Goal: Information Seeking & Learning: Learn about a topic

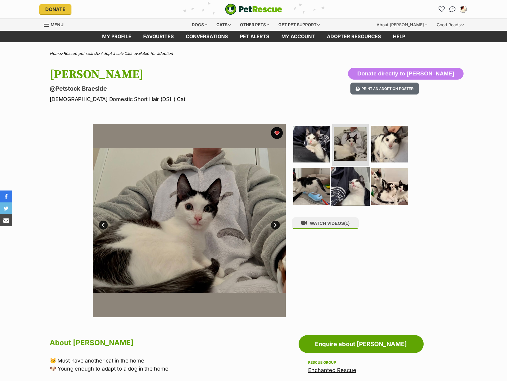
click at [354, 192] on img at bounding box center [351, 186] width 38 height 38
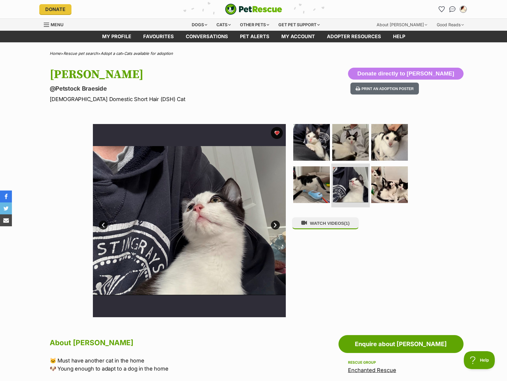
click at [369, 176] on li at bounding box center [351, 185] width 38 height 44
click at [377, 182] on img at bounding box center [390, 184] width 38 height 38
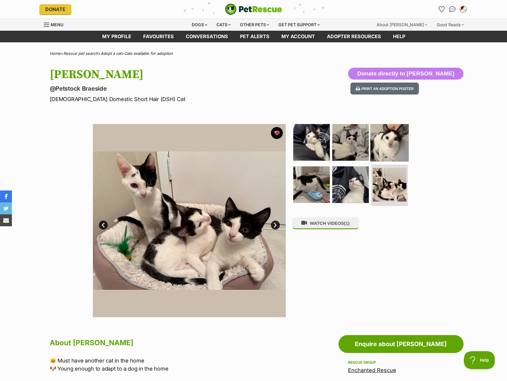
click at [383, 142] on img at bounding box center [390, 142] width 38 height 38
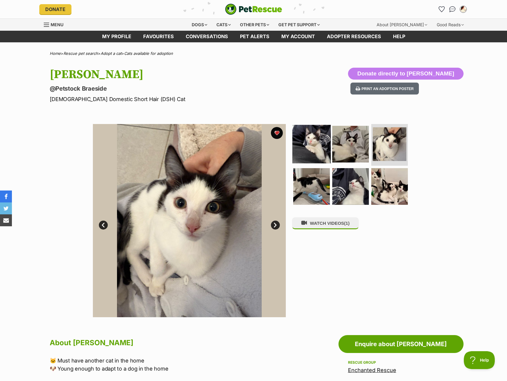
click at [320, 147] on img at bounding box center [312, 144] width 38 height 38
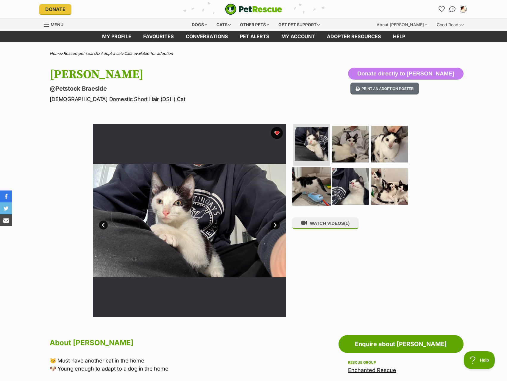
click at [310, 177] on img at bounding box center [312, 186] width 38 height 38
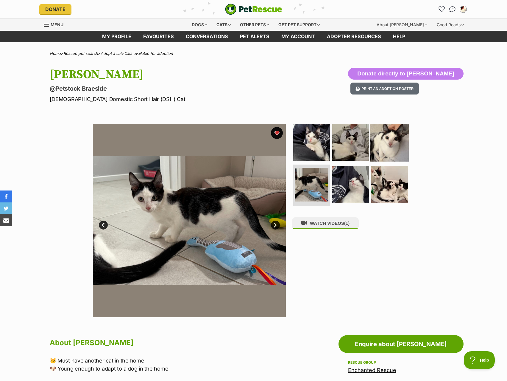
click at [383, 147] on img at bounding box center [390, 142] width 38 height 38
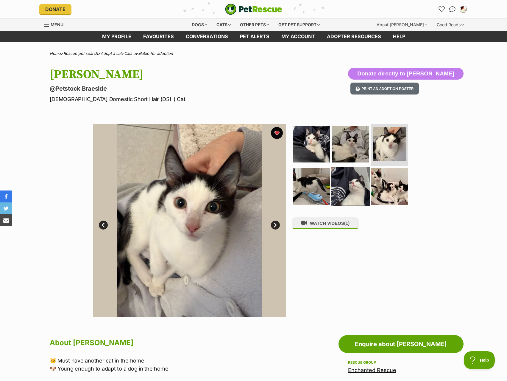
click at [351, 181] on img at bounding box center [351, 186] width 38 height 38
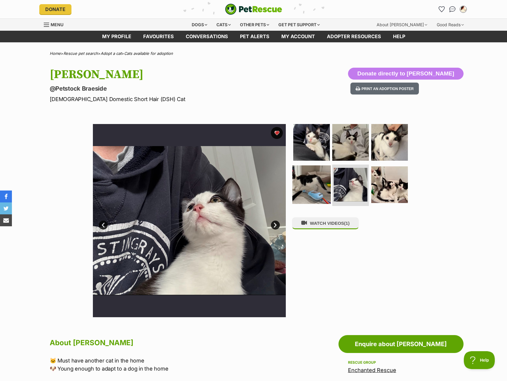
click at [295, 186] on img at bounding box center [312, 184] width 38 height 38
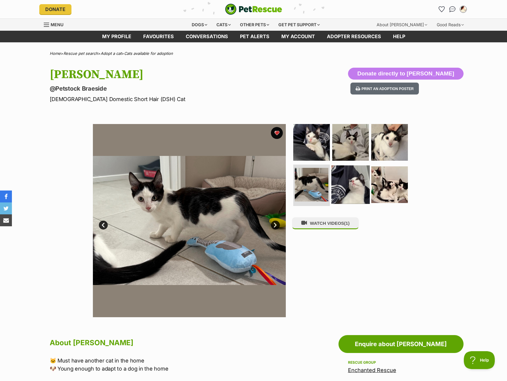
click at [334, 192] on img at bounding box center [351, 184] width 38 height 38
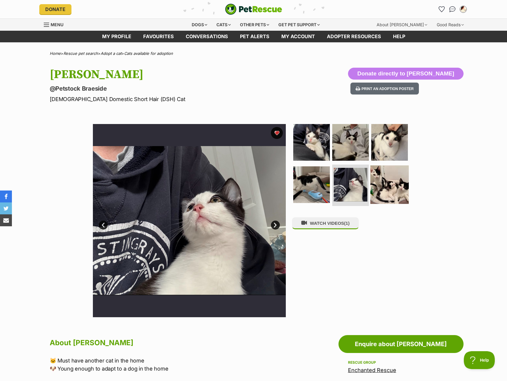
click at [384, 191] on img at bounding box center [390, 184] width 38 height 38
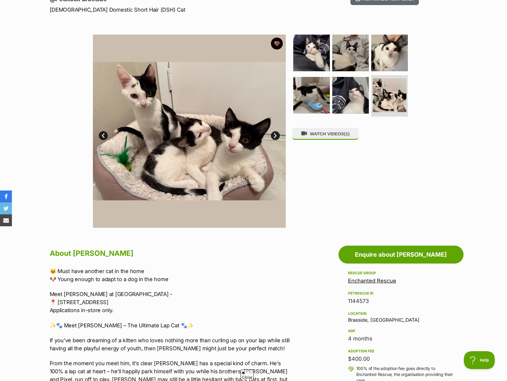
click at [369, 285] on div "Rescue group Enchanted Rescue PetRescue ID 1144573 Location Braeside, VIC Age 4…" at bounding box center [401, 369] width 106 height 201
click at [371, 281] on link "Enchanted Rescue" at bounding box center [372, 280] width 48 height 6
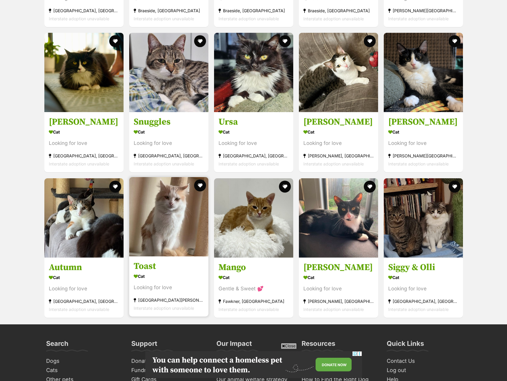
click at [185, 201] on img at bounding box center [168, 216] width 79 height 79
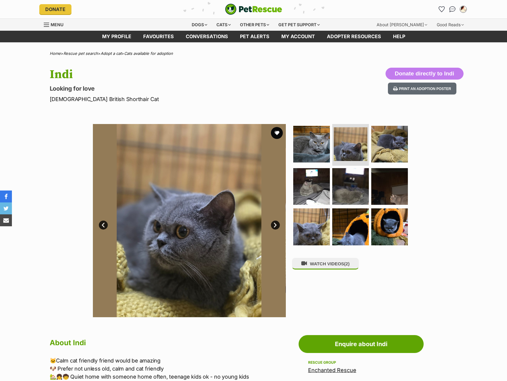
click at [403, 159] on img at bounding box center [389, 144] width 37 height 37
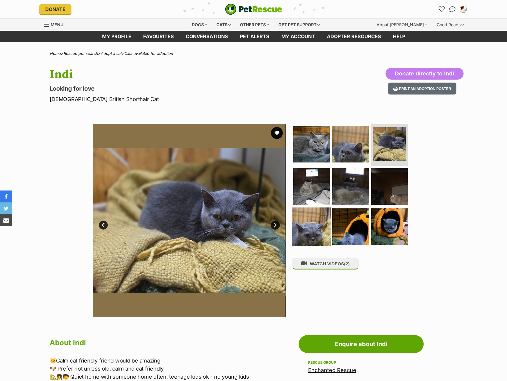
click at [319, 216] on img at bounding box center [312, 226] width 38 height 38
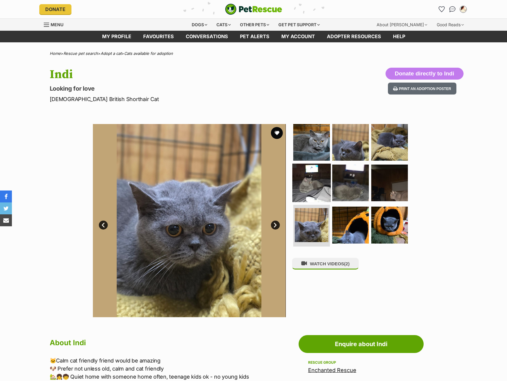
click at [317, 188] on img at bounding box center [312, 182] width 38 height 38
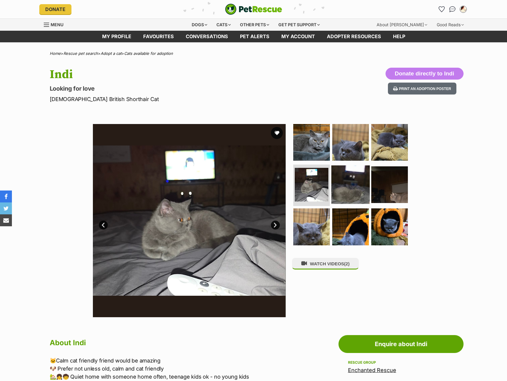
click at [355, 182] on img at bounding box center [351, 184] width 38 height 38
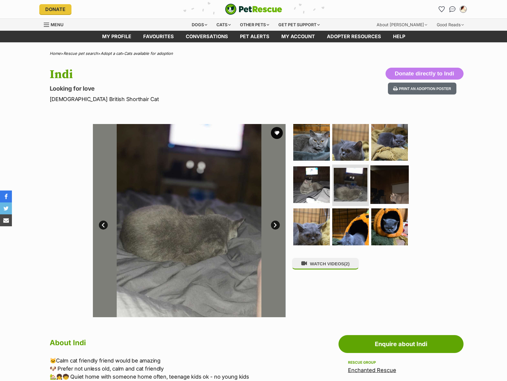
click at [389, 190] on img at bounding box center [390, 184] width 38 height 38
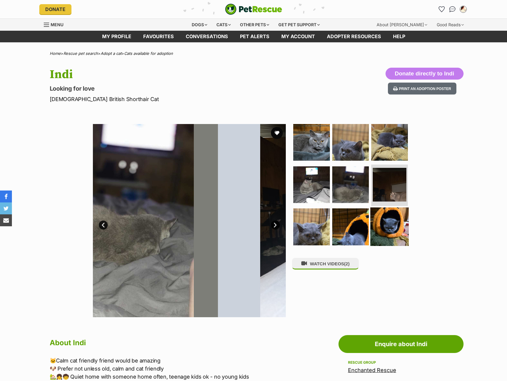
click at [391, 222] on img at bounding box center [390, 226] width 38 height 38
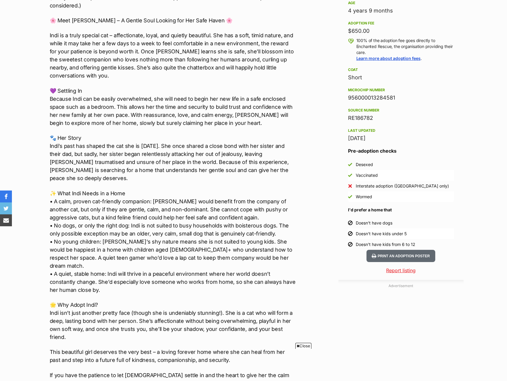
click at [217, 196] on p "✨ What Indi Needs in a Home • A calm, proven cat-friendly companion: Indi would…" at bounding box center [173, 241] width 246 height 105
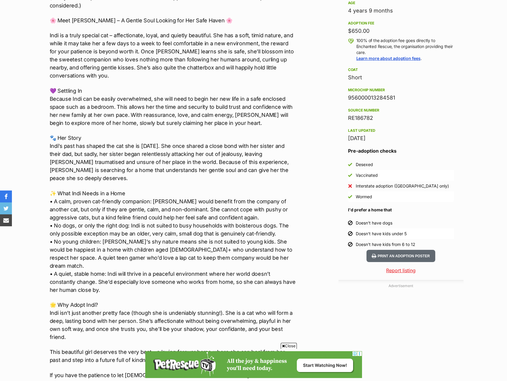
click at [226, 161] on p "🐾 Her Story Indi’s past has shaped the cat she is today. She once shared a clos…" at bounding box center [173, 158] width 246 height 48
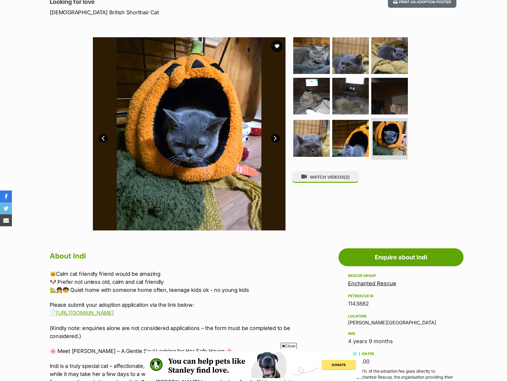
scroll to position [60, 0]
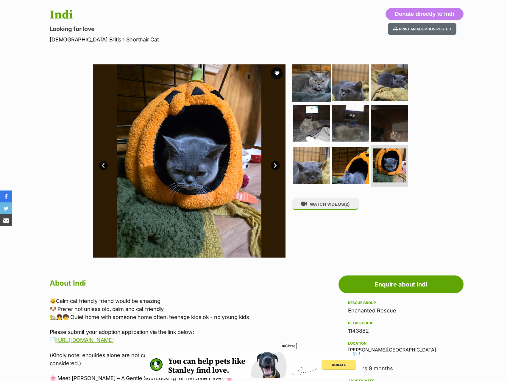
click at [301, 95] on img at bounding box center [312, 82] width 38 height 38
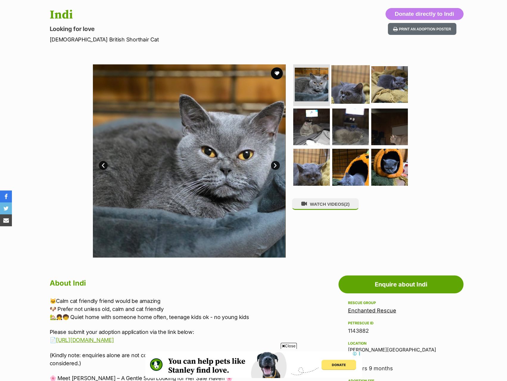
click at [353, 92] on img at bounding box center [351, 84] width 38 height 38
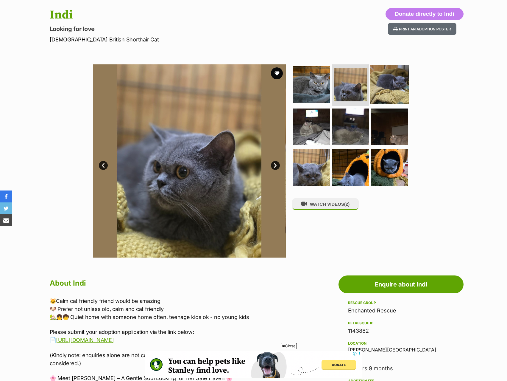
click at [391, 84] on img at bounding box center [390, 84] width 38 height 38
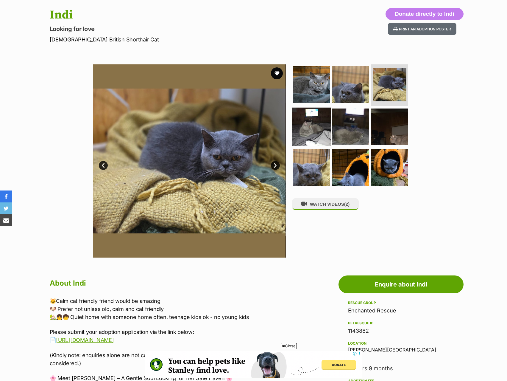
click at [317, 116] on img at bounding box center [312, 126] width 38 height 38
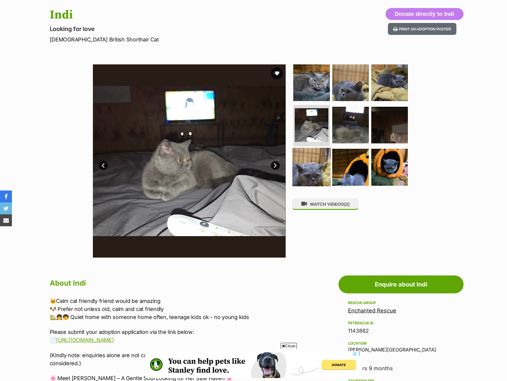
click at [316, 152] on img at bounding box center [312, 167] width 38 height 38
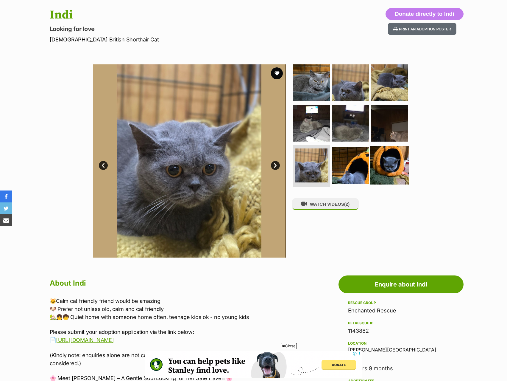
click at [391, 167] on img at bounding box center [390, 165] width 38 height 38
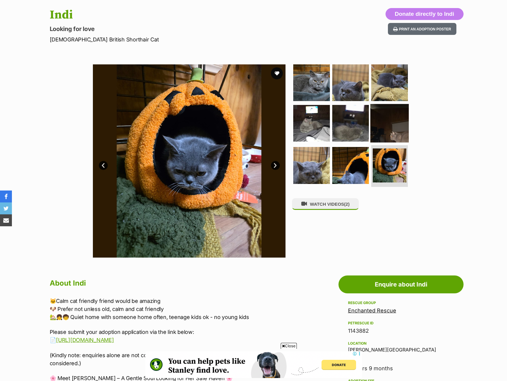
click at [386, 138] on img at bounding box center [390, 123] width 38 height 38
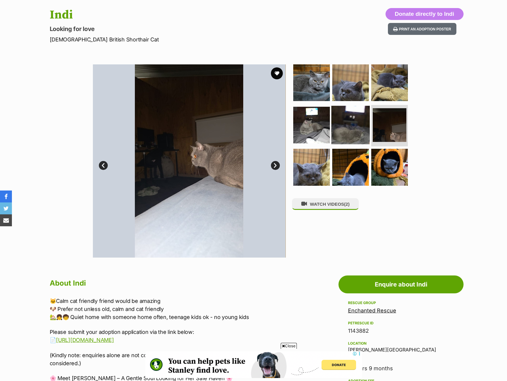
click at [337, 125] on img at bounding box center [351, 124] width 38 height 38
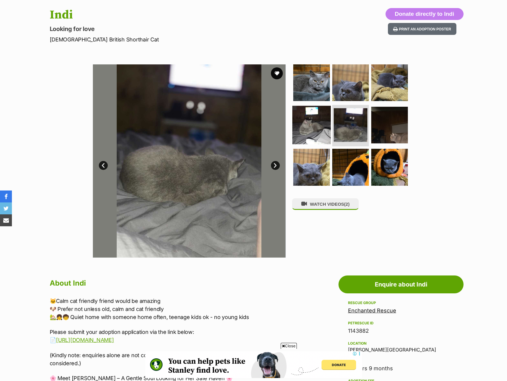
click at [303, 135] on img at bounding box center [312, 124] width 38 height 38
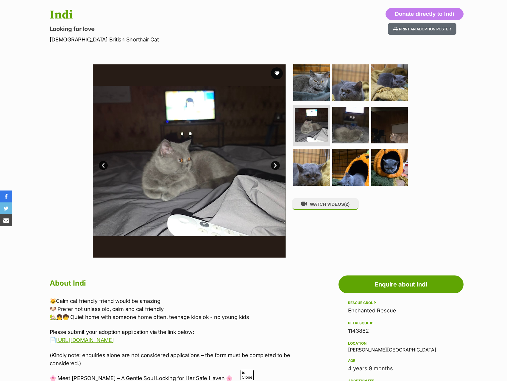
scroll to position [0, 0]
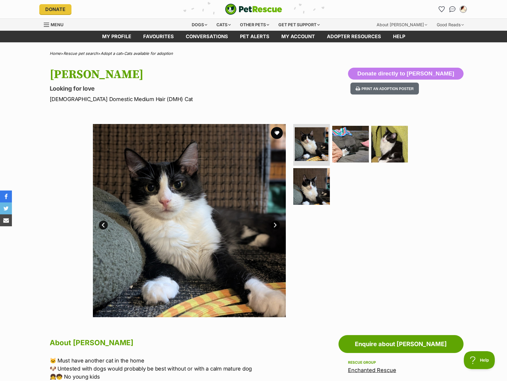
click at [341, 165] on ul at bounding box center [353, 166] width 122 height 85
click at [393, 144] on img at bounding box center [390, 144] width 38 height 38
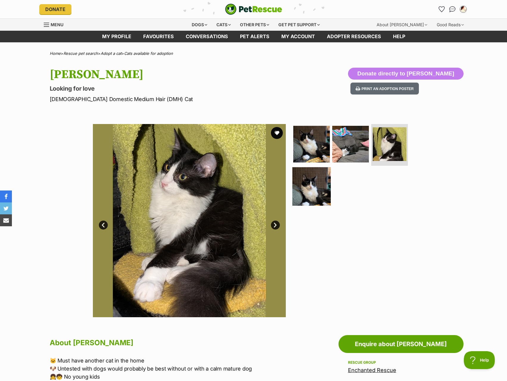
click at [319, 187] on img at bounding box center [312, 186] width 38 height 38
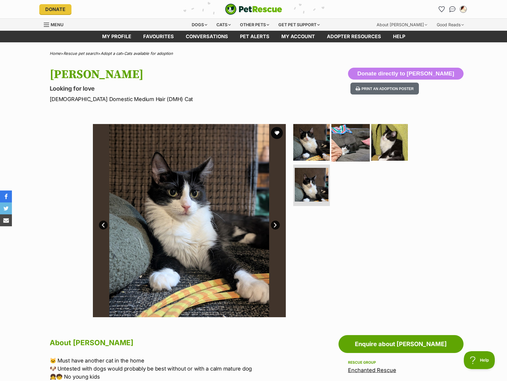
click at [341, 161] on link at bounding box center [351, 159] width 38 height 7
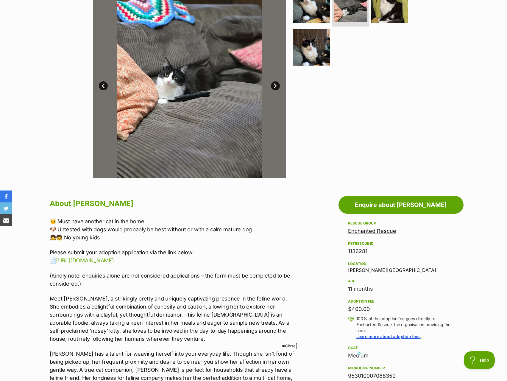
scroll to position [30, 0]
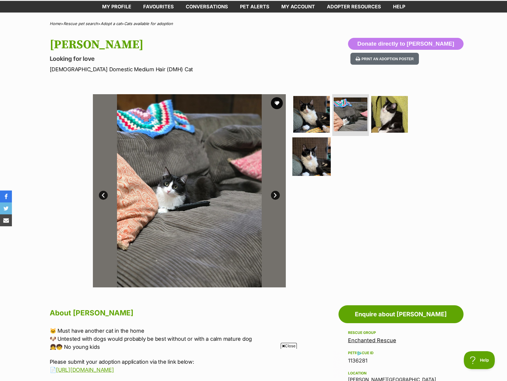
click at [300, 167] on img at bounding box center [312, 156] width 38 height 38
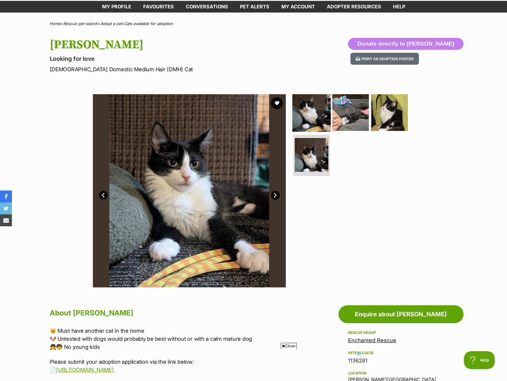
click at [298, 126] on img at bounding box center [312, 112] width 38 height 38
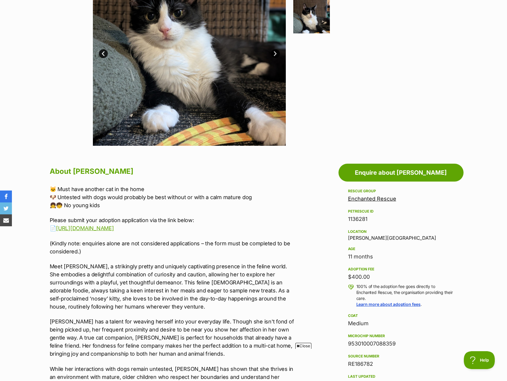
scroll to position [89, 0]
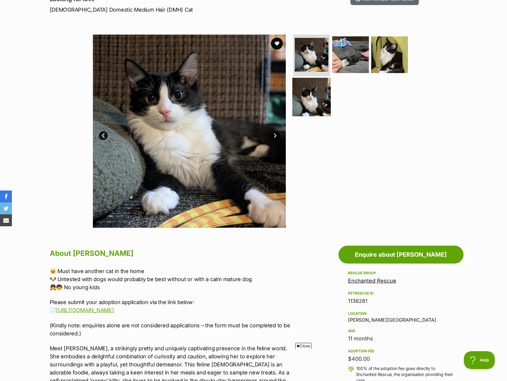
click at [302, 87] on img at bounding box center [312, 96] width 38 height 38
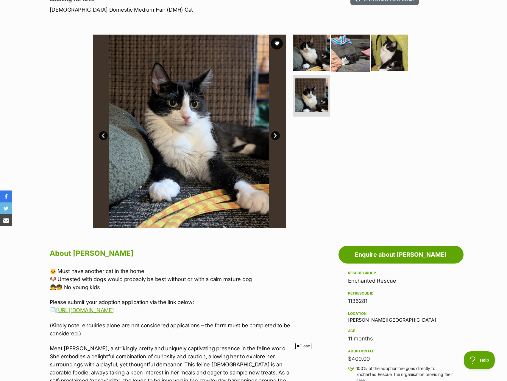
click at [357, 63] on img at bounding box center [351, 53] width 38 height 38
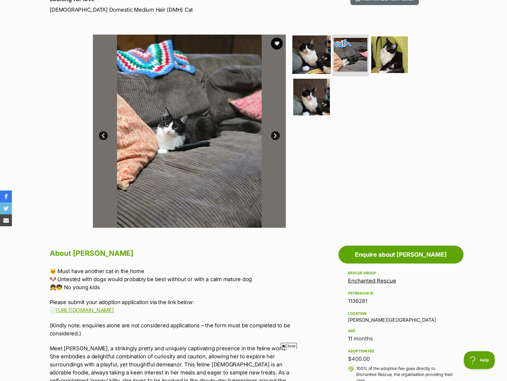
scroll to position [0, 0]
click at [323, 60] on img at bounding box center [312, 54] width 38 height 38
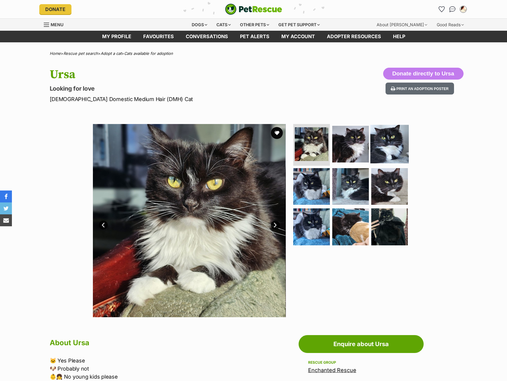
click at [385, 162] on img at bounding box center [390, 144] width 38 height 38
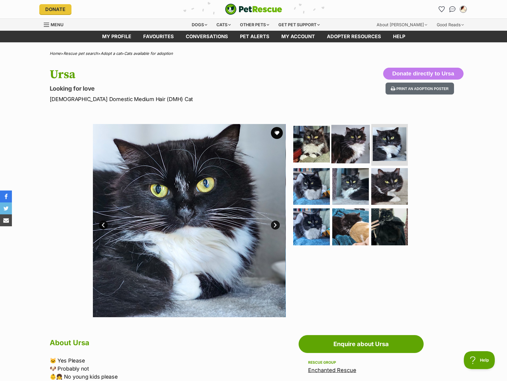
click at [353, 156] on img at bounding box center [351, 144] width 38 height 38
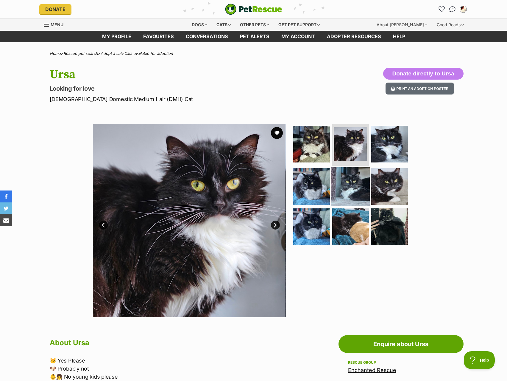
click at [353, 182] on img at bounding box center [351, 186] width 38 height 38
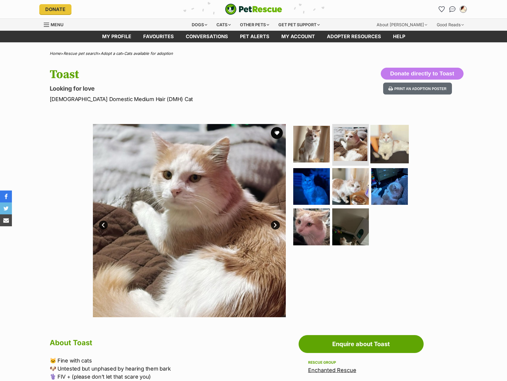
click at [394, 153] on img at bounding box center [390, 144] width 38 height 38
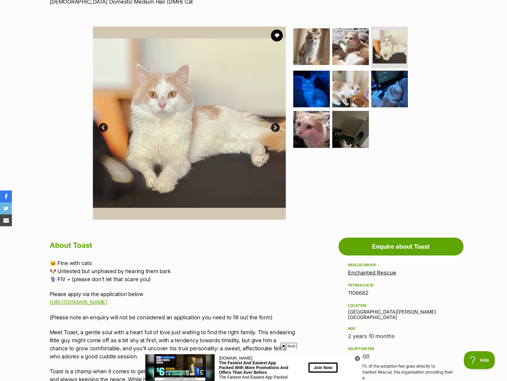
scroll to position [89, 0]
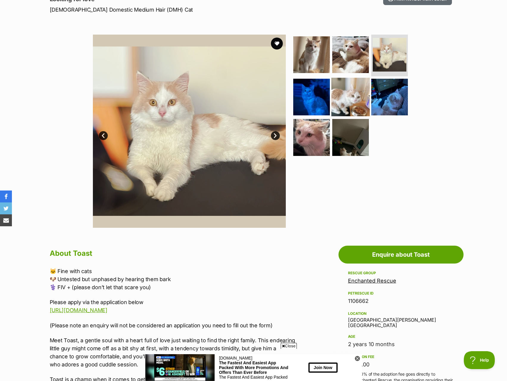
click at [338, 106] on img at bounding box center [351, 96] width 38 height 38
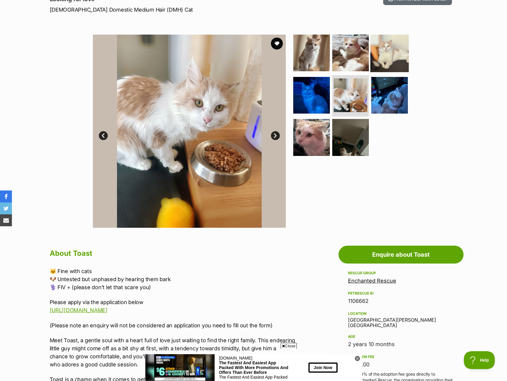
click at [399, 54] on img at bounding box center [390, 53] width 38 height 38
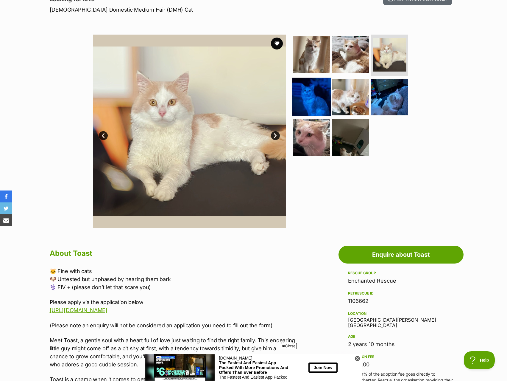
click at [324, 93] on img at bounding box center [312, 96] width 38 height 38
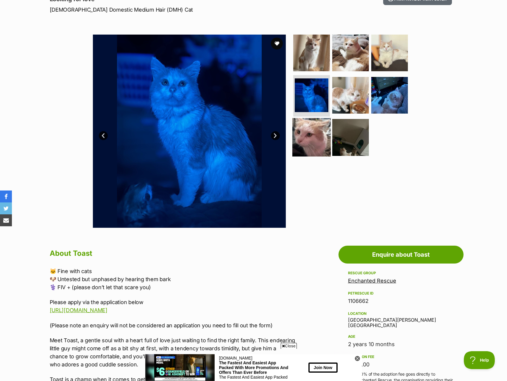
click at [321, 140] on img at bounding box center [312, 137] width 38 height 38
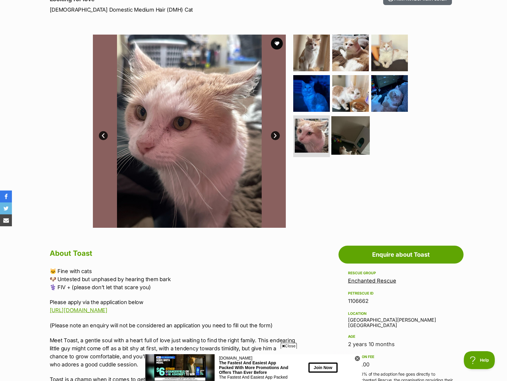
click at [335, 140] on img at bounding box center [351, 135] width 38 height 38
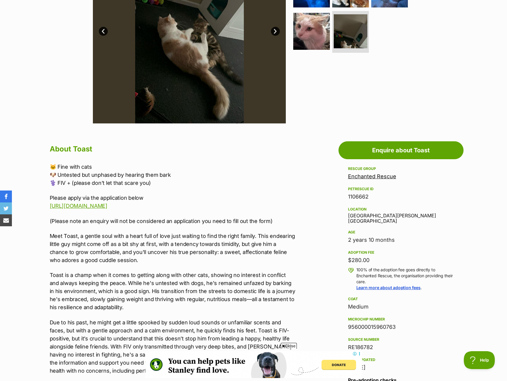
scroll to position [60, 0]
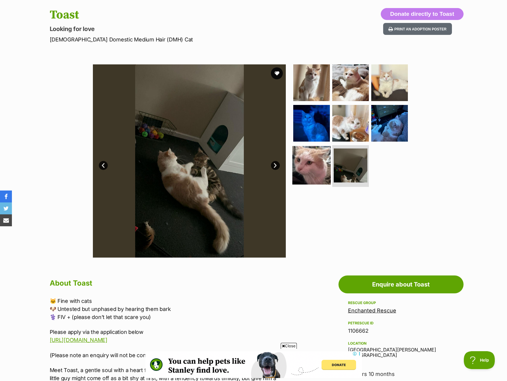
click at [314, 161] on img at bounding box center [312, 165] width 38 height 38
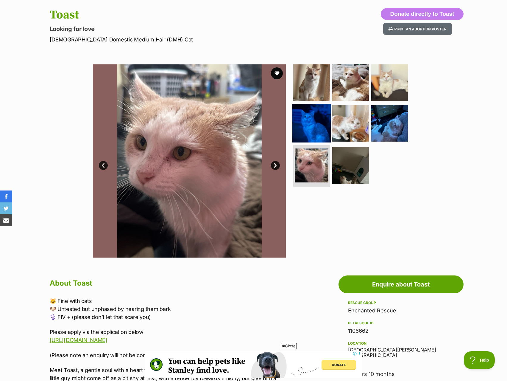
click at [319, 133] on img at bounding box center [312, 123] width 38 height 38
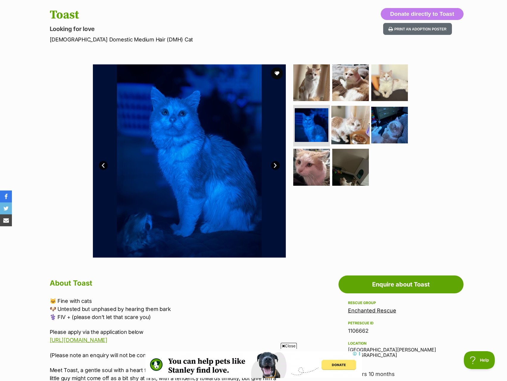
click at [347, 130] on img at bounding box center [351, 124] width 38 height 38
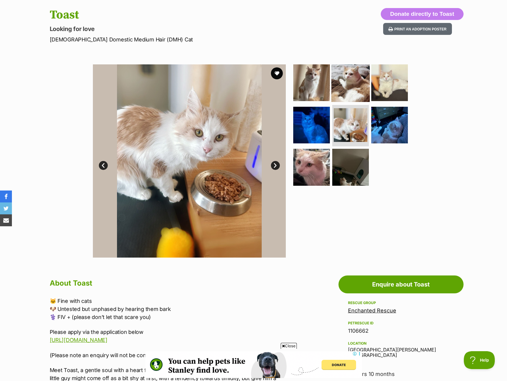
click at [350, 89] on img at bounding box center [351, 82] width 38 height 38
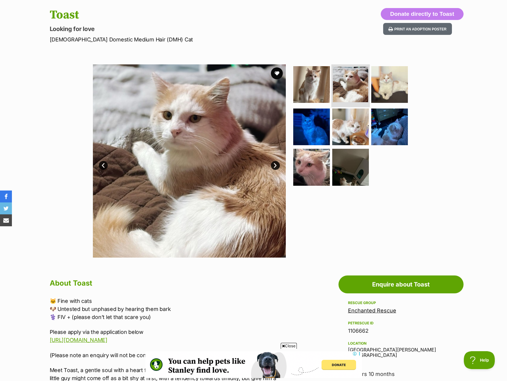
click at [332, 92] on li at bounding box center [351, 85] width 38 height 44
click at [325, 93] on img at bounding box center [312, 84] width 38 height 38
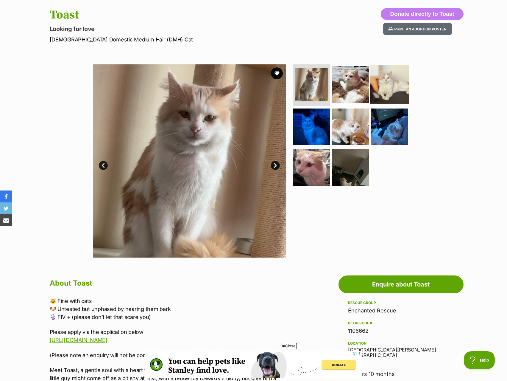
click at [391, 83] on img at bounding box center [390, 84] width 38 height 38
